Goal: Task Accomplishment & Management: Use online tool/utility

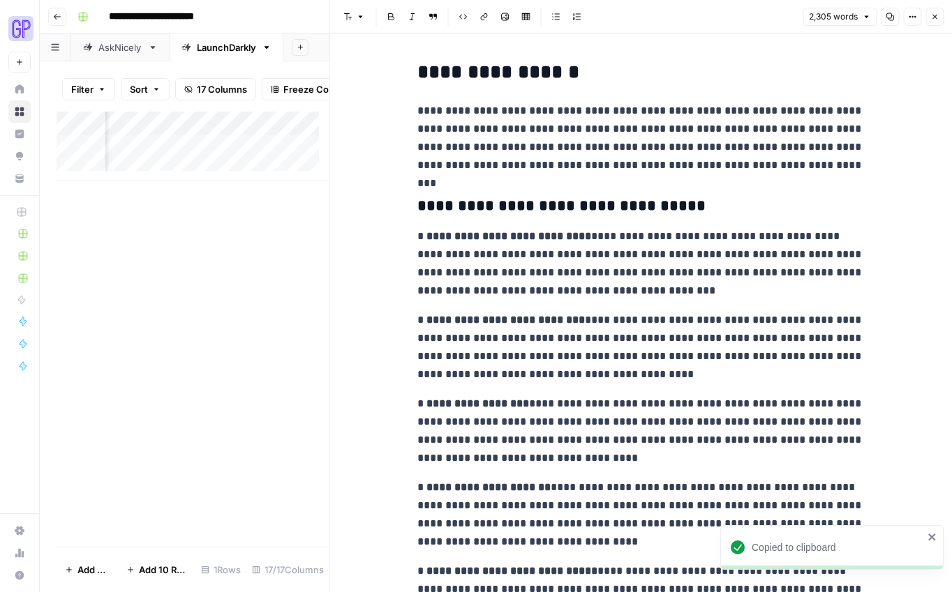
scroll to position [0, 1203]
click at [225, 393] on div "Add Column" at bounding box center [193, 329] width 273 height 435
click at [931, 15] on icon "button" at bounding box center [934, 17] width 8 height 8
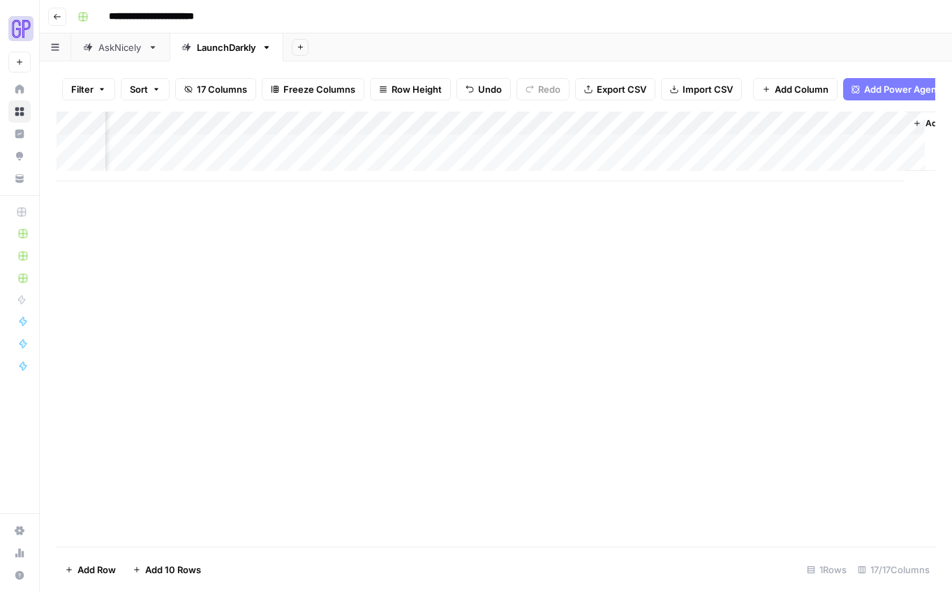
click at [798, 155] on div "Add Column" at bounding box center [496, 147] width 878 height 70
click at [853, 153] on div "Add Column" at bounding box center [496, 147] width 878 height 70
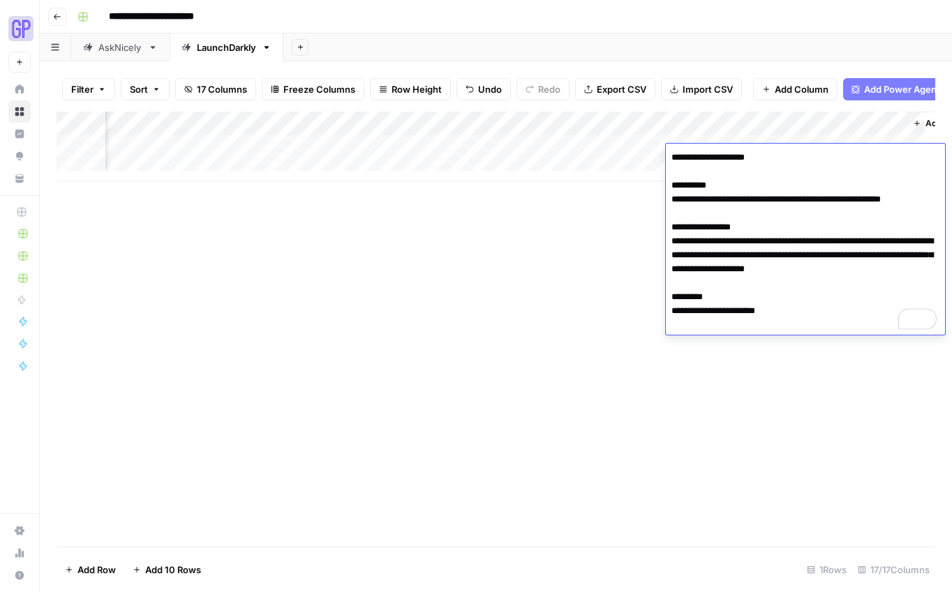
click at [691, 211] on textarea "**********" at bounding box center [804, 241] width 279 height 187
click at [691, 264] on textarea "**********" at bounding box center [804, 241] width 279 height 187
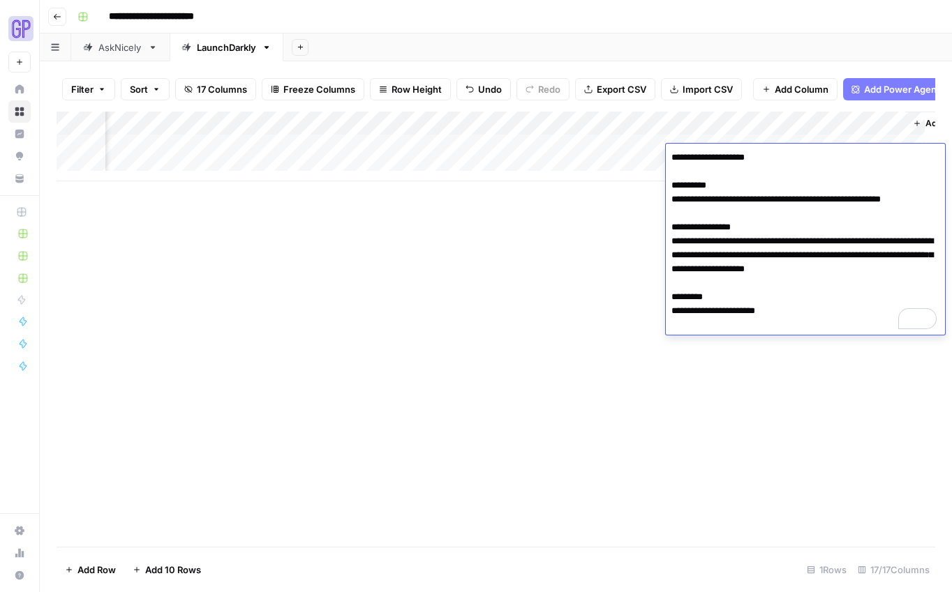
click at [691, 264] on textarea "**********" at bounding box center [804, 241] width 279 height 187
drag, startPoint x: 789, startPoint y: 331, endPoint x: 668, endPoint y: 329, distance: 120.7
click at [668, 329] on textarea "**********" at bounding box center [804, 241] width 279 height 187
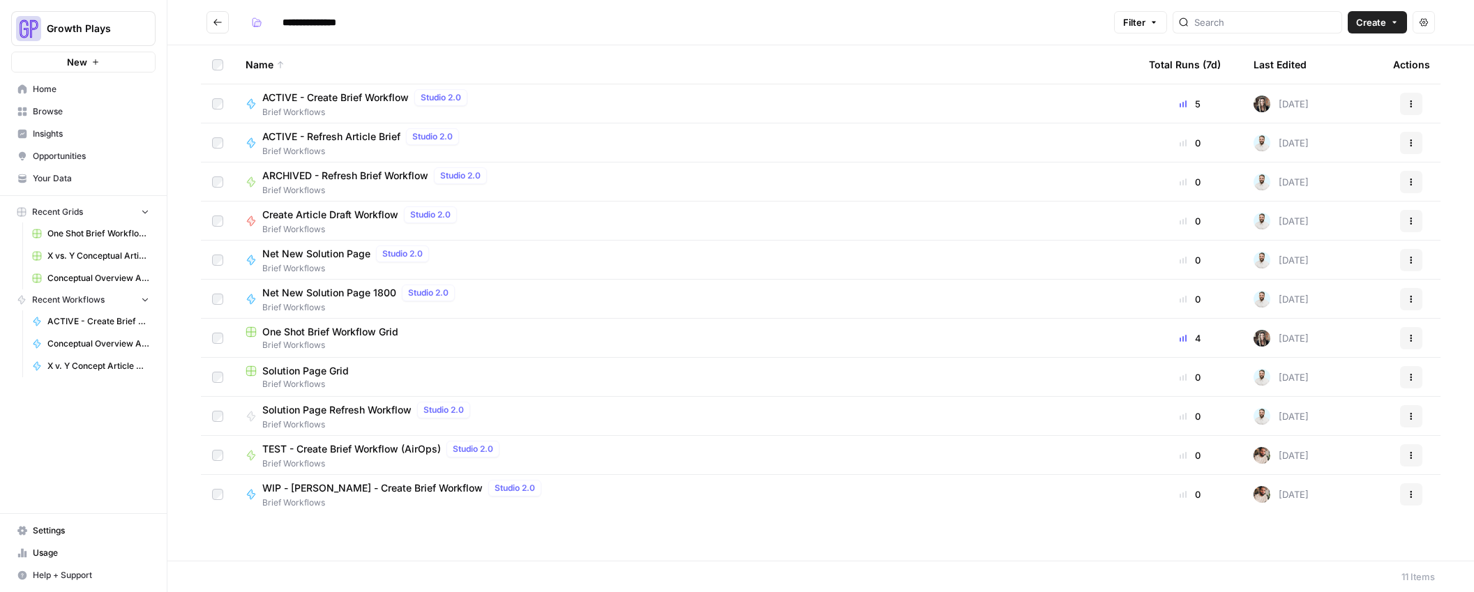
click at [50, 173] on span "Your Data" at bounding box center [91, 178] width 116 height 13
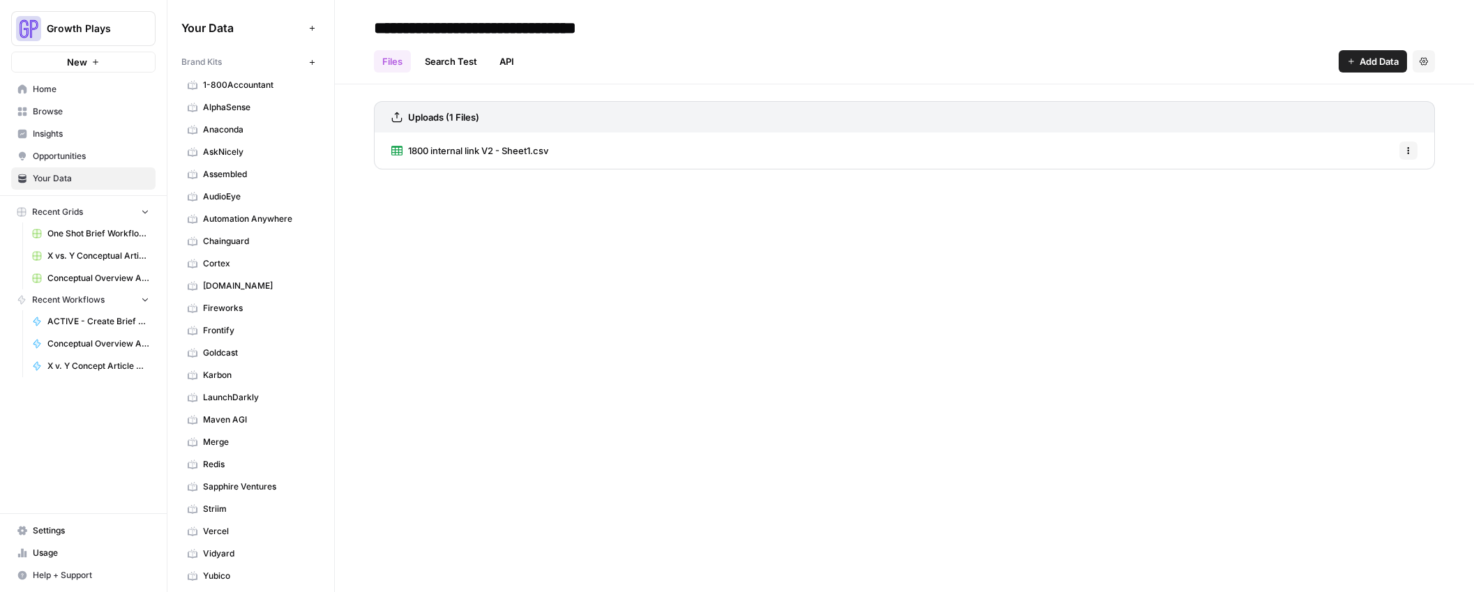
click at [47, 214] on span "Recent Grids" at bounding box center [57, 212] width 51 height 13
click at [46, 95] on span "Home" at bounding box center [91, 89] width 116 height 13
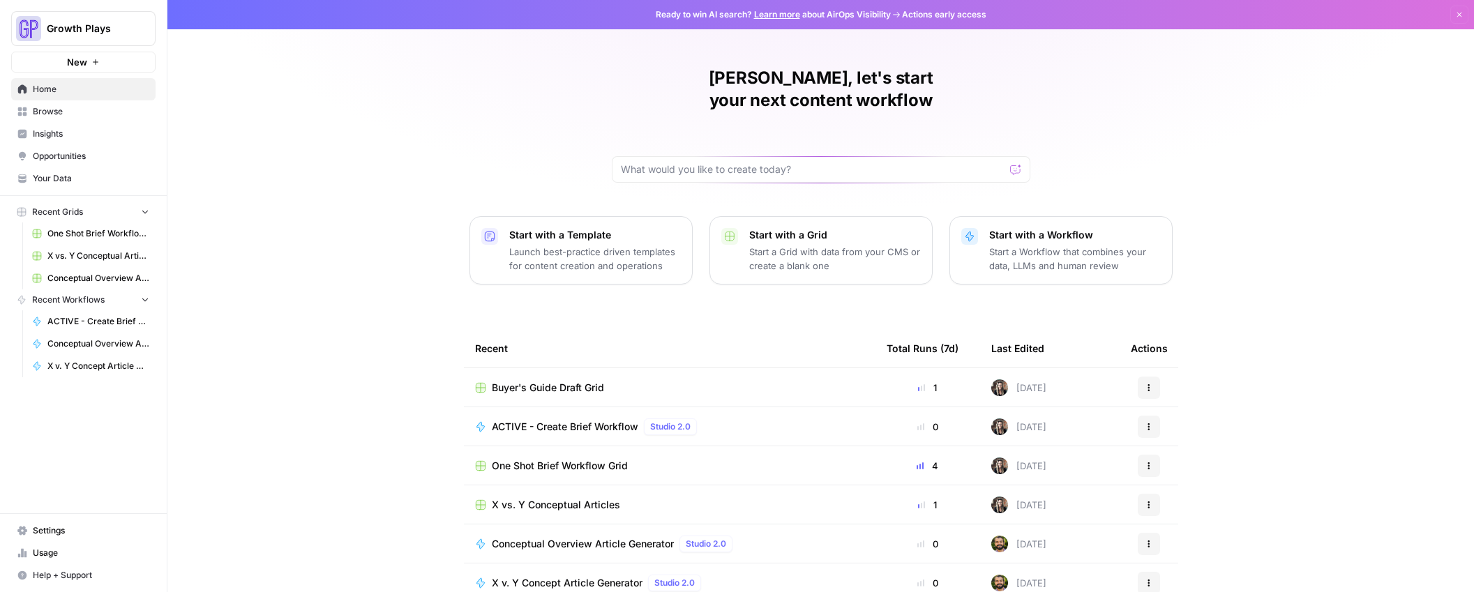
click at [38, 116] on span "Browse" at bounding box center [91, 111] width 116 height 13
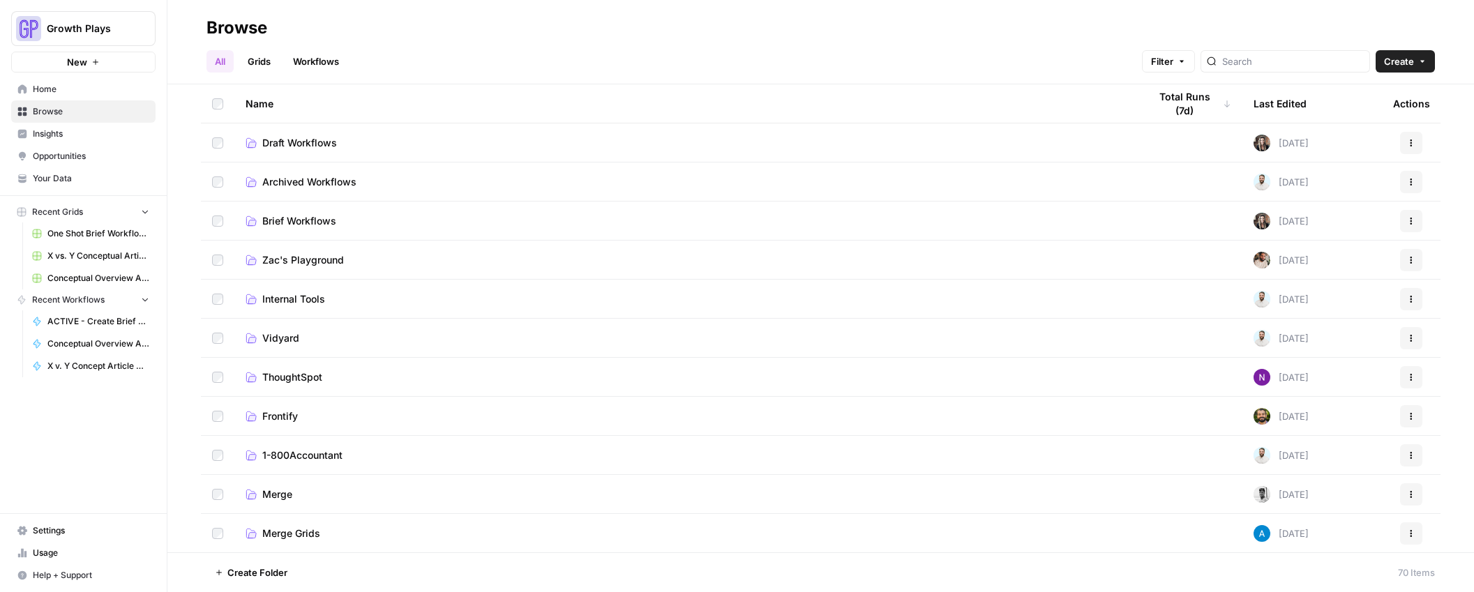
click at [252, 57] on link "Grids" at bounding box center [259, 61] width 40 height 22
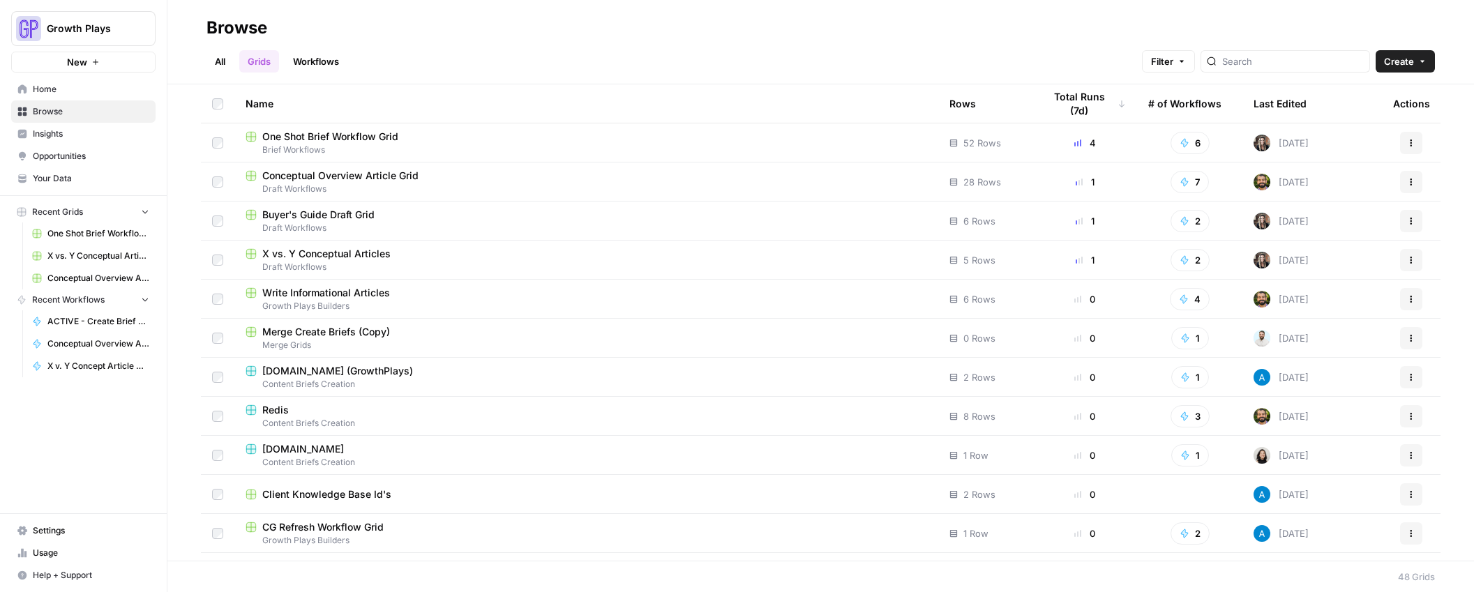
click at [315, 223] on span "Draft Workflows" at bounding box center [587, 228] width 682 height 13
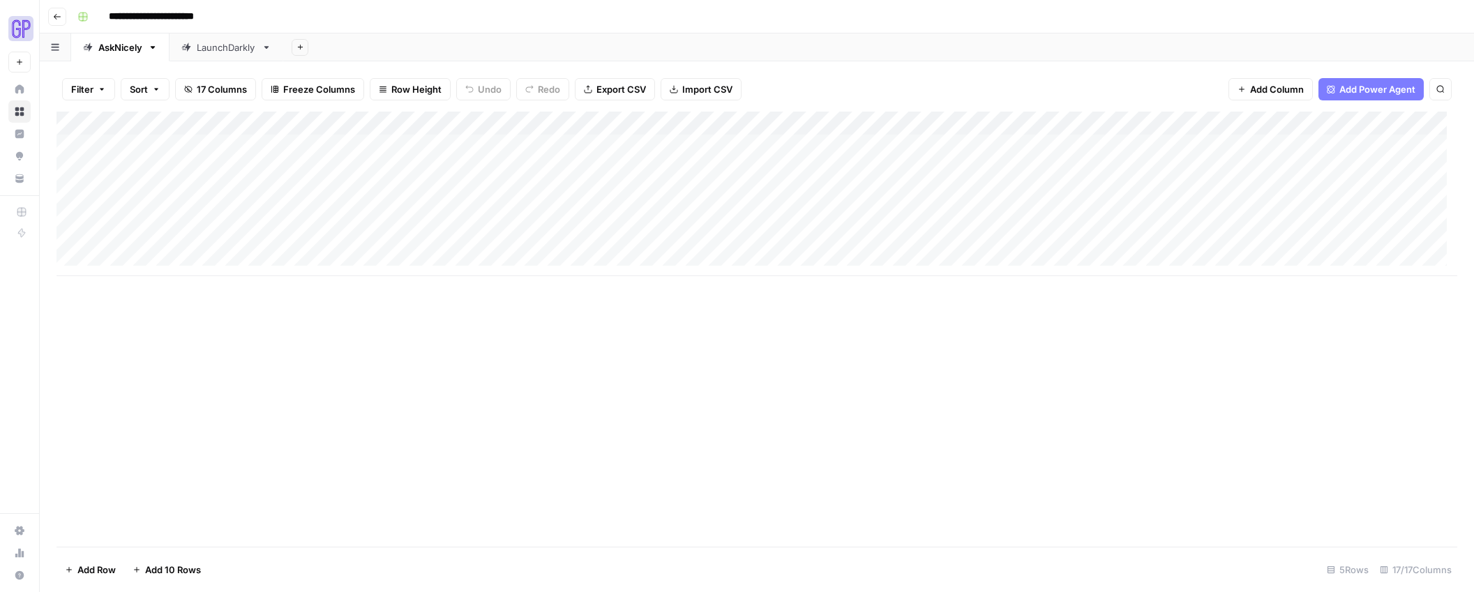
click at [108, 47] on div "AskNicely" at bounding box center [120, 47] width 44 height 14
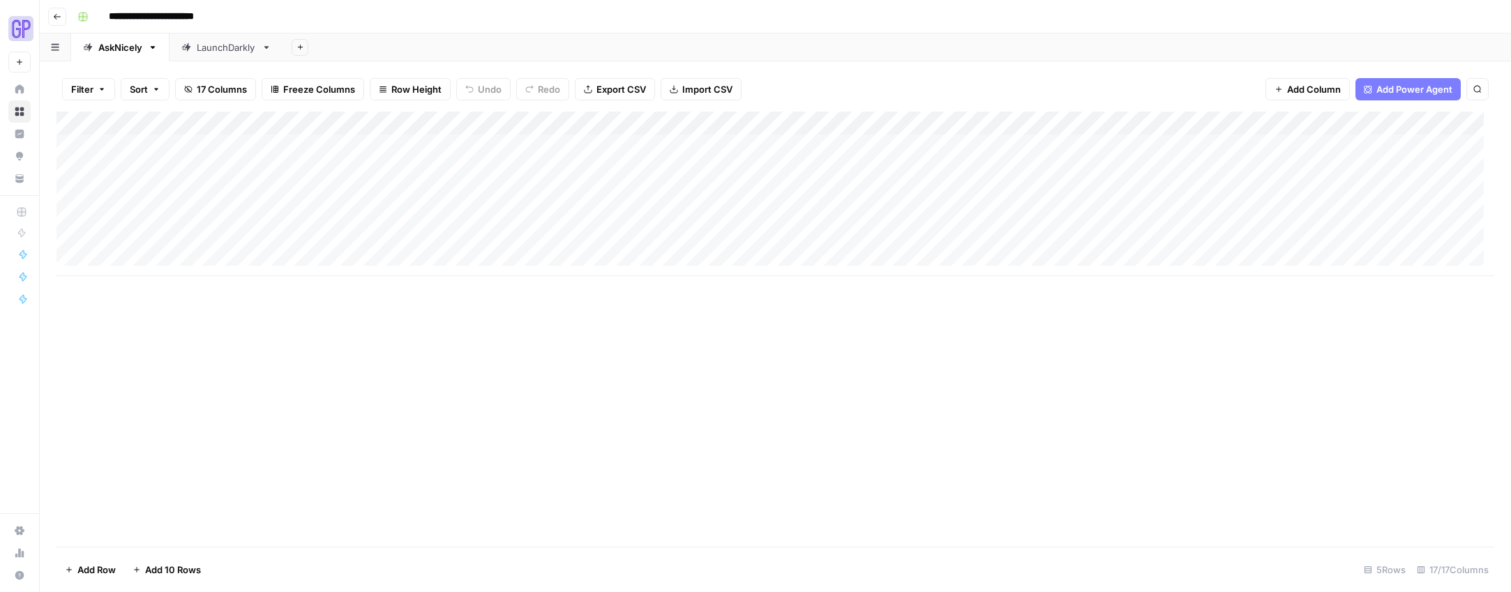
click at [326, 333] on div "Add Column" at bounding box center [776, 329] width 1438 height 435
click at [63, 19] on button "Go back" at bounding box center [57, 17] width 18 height 18
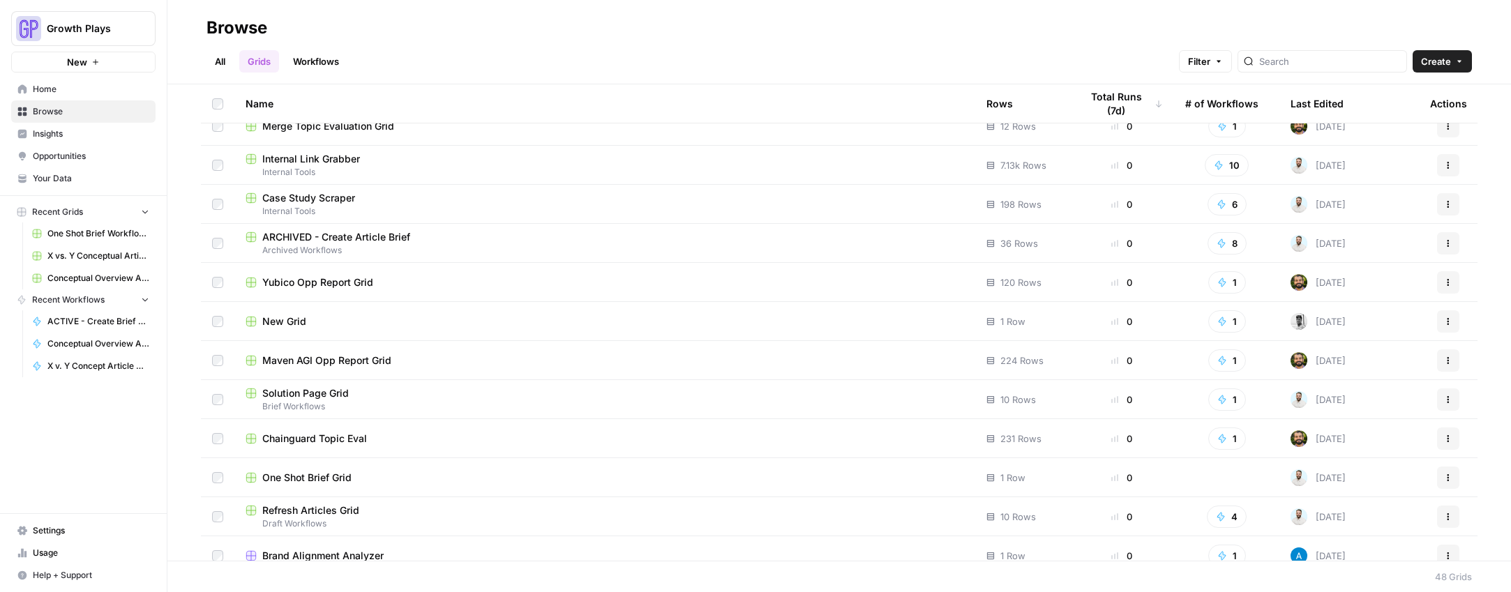
scroll to position [1438, 0]
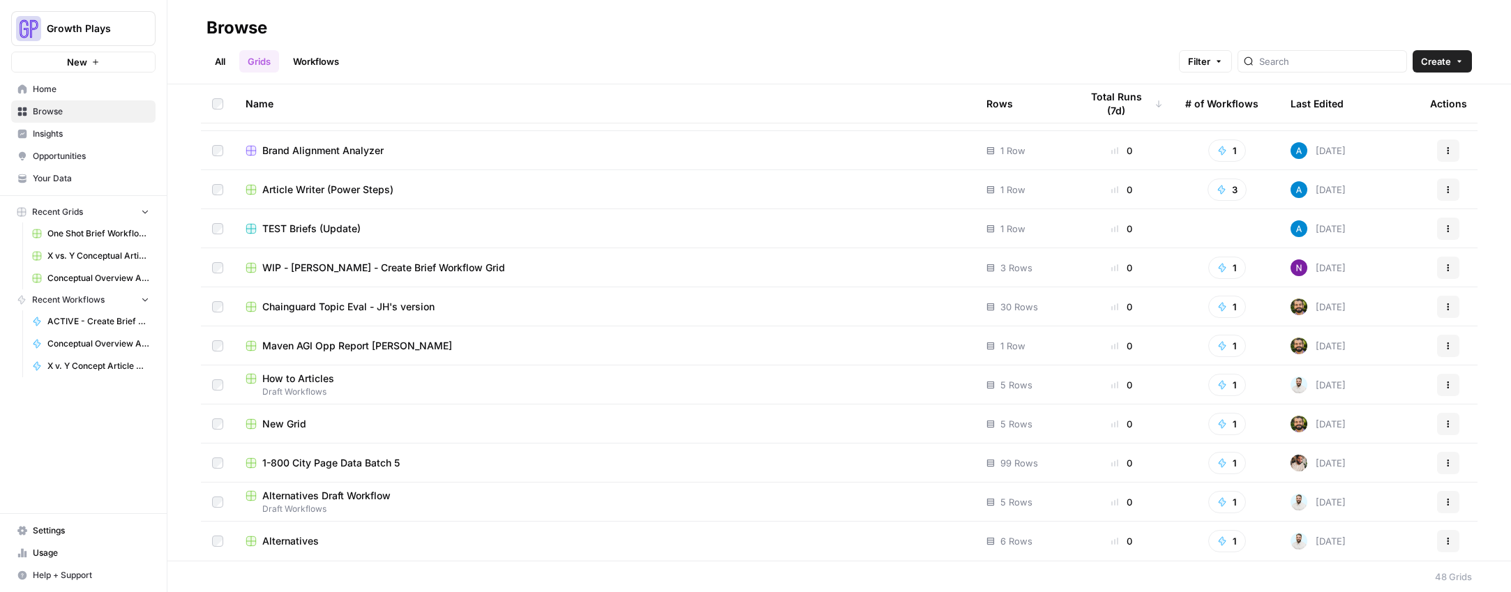
click at [287, 546] on span "Alternatives" at bounding box center [290, 541] width 57 height 14
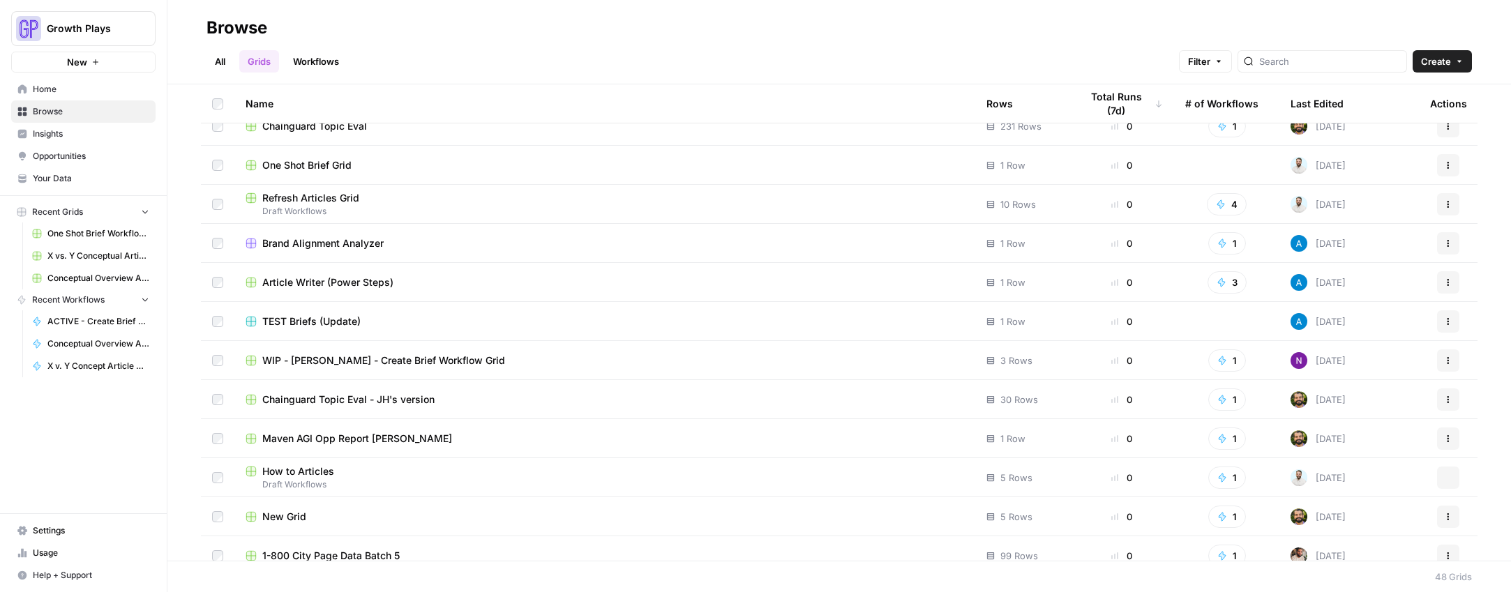
scroll to position [1438, 0]
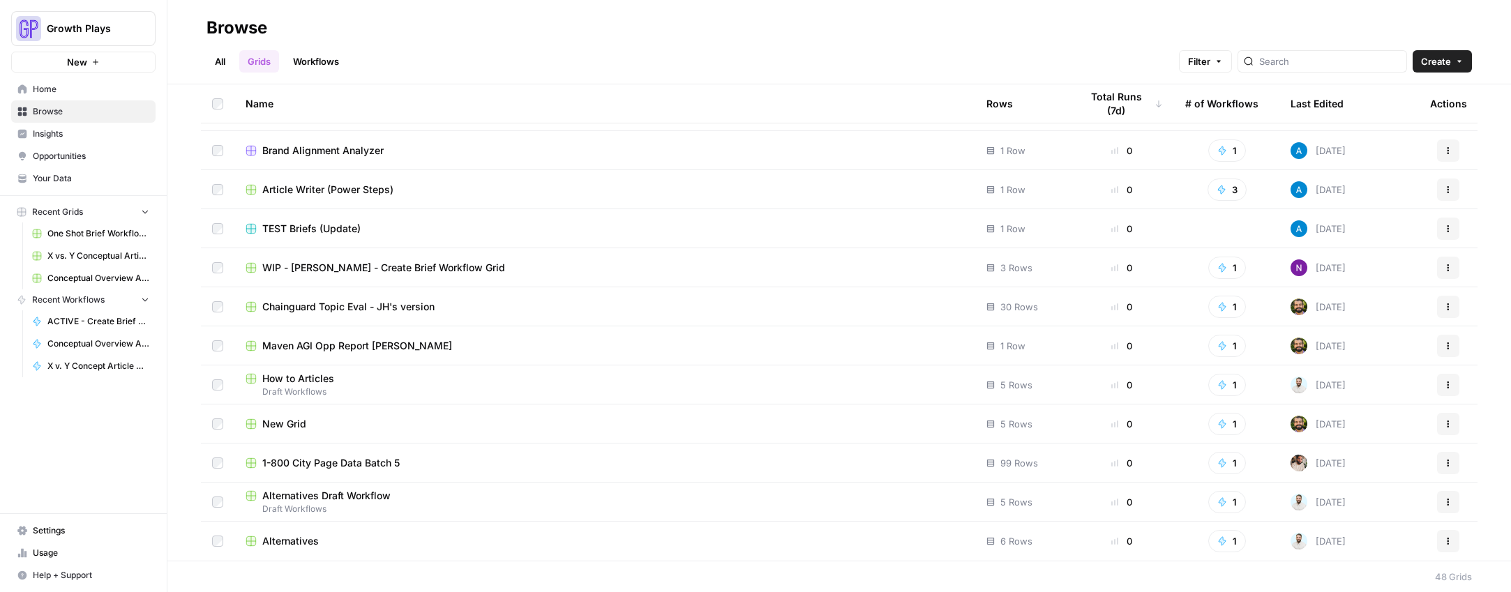
click at [319, 493] on span "Alternatives Draft Workflow" at bounding box center [326, 496] width 128 height 14
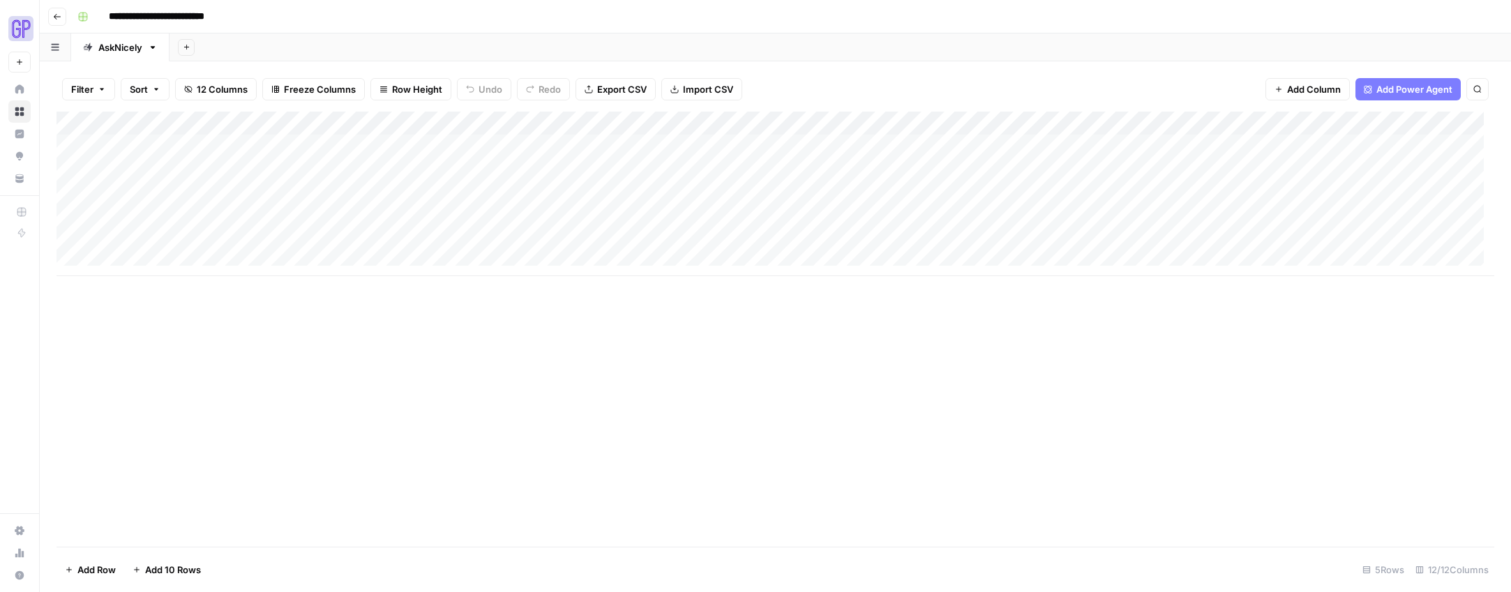
click at [172, 145] on div "Add Column" at bounding box center [776, 194] width 1438 height 165
click at [304, 389] on div "Add Column" at bounding box center [776, 329] width 1438 height 435
